Goal: Manage account settings

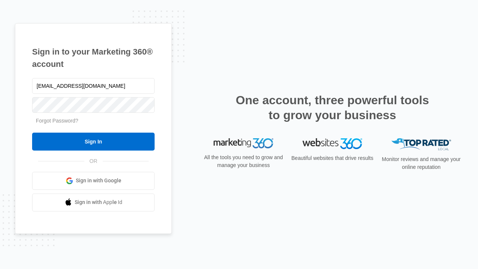
type input "[EMAIL_ADDRESS][DOMAIN_NAME]"
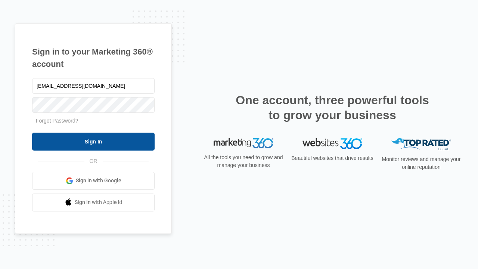
click at [93, 141] on input "Sign In" at bounding box center [93, 142] width 123 height 18
